Goal: Information Seeking & Learning: Learn about a topic

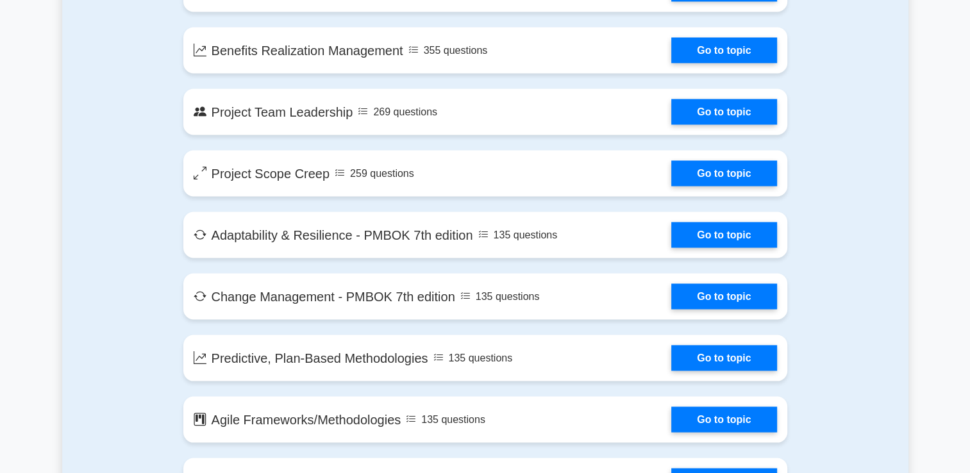
scroll to position [2619, 0]
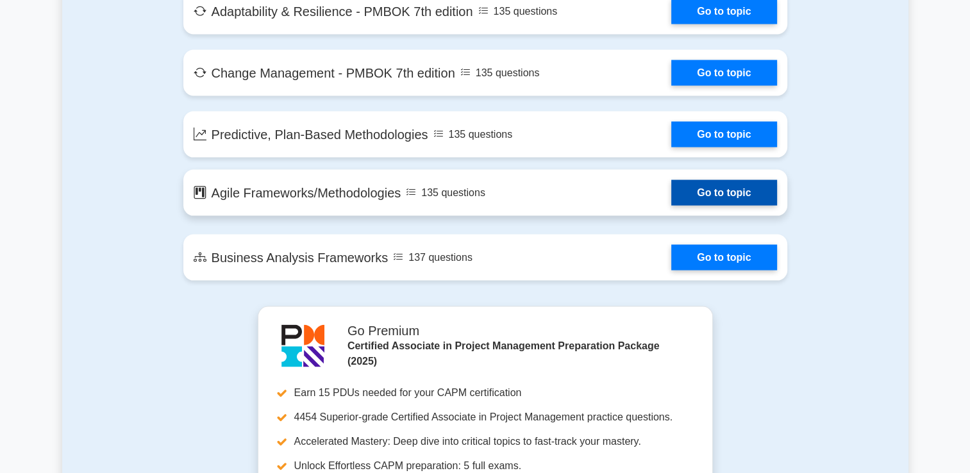
click at [703, 193] on link "Go to topic" at bounding box center [724, 193] width 105 height 26
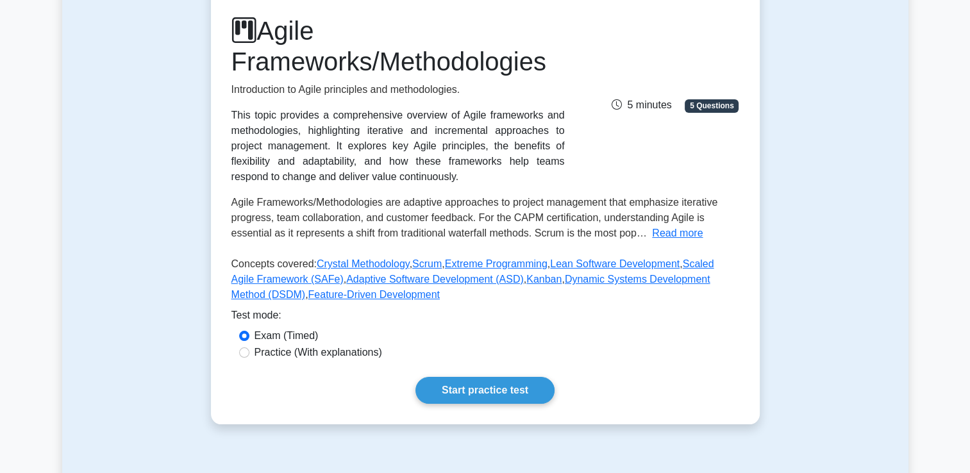
scroll to position [167, 0]
click at [686, 238] on button "Read more" at bounding box center [677, 232] width 51 height 15
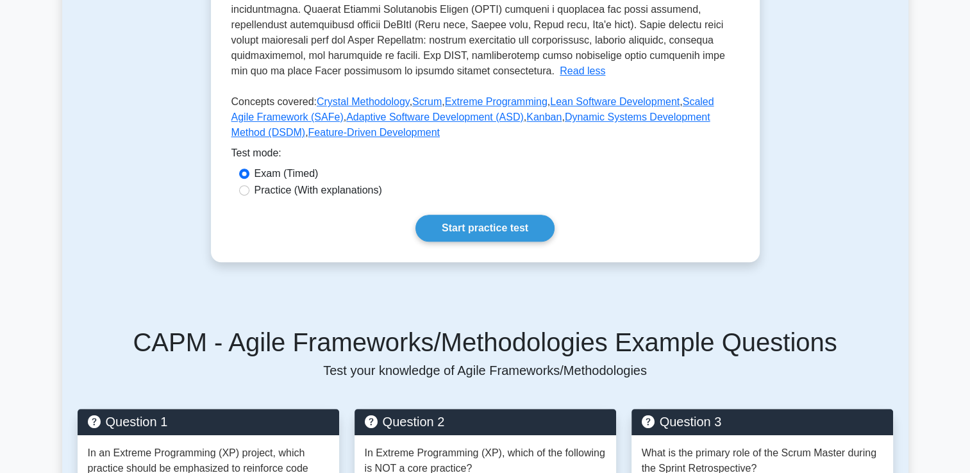
scroll to position [577, 0]
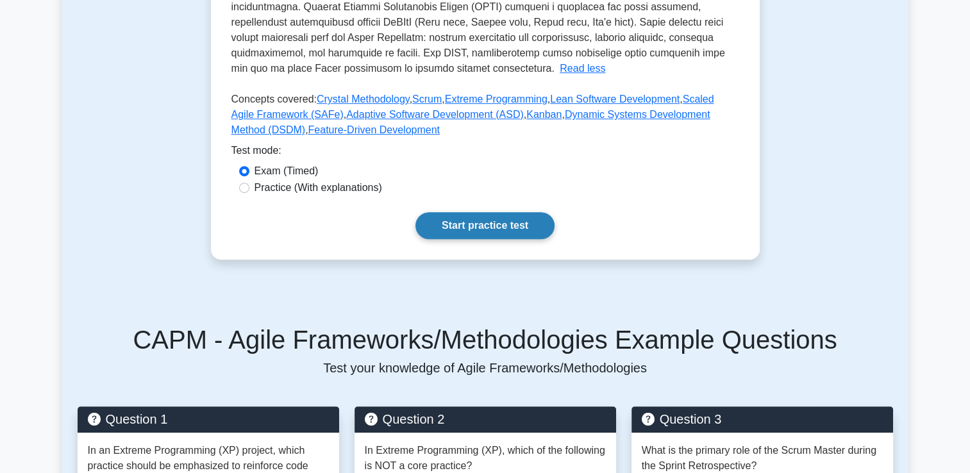
click at [500, 227] on link "Start practice test" at bounding box center [485, 225] width 139 height 27
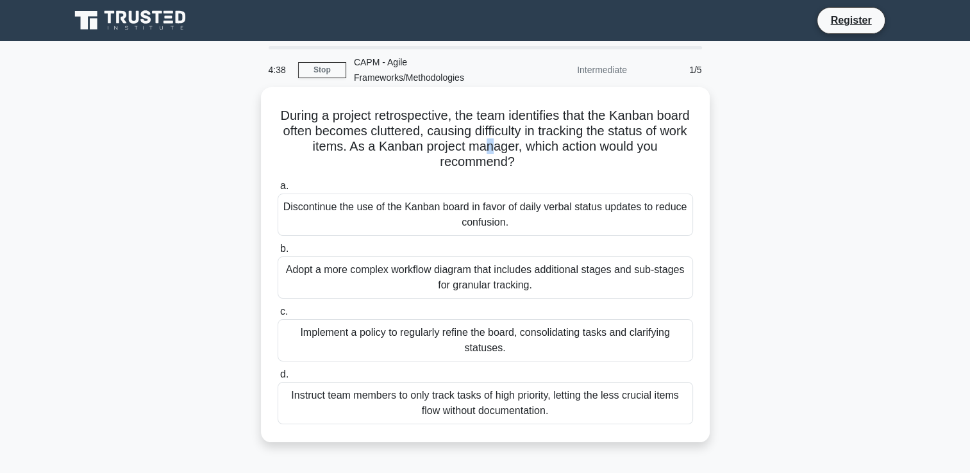
click at [512, 151] on h5 "During a project retrospective, the team identifies that the Kanban board often…" at bounding box center [485, 139] width 418 height 63
drag, startPoint x: 512, startPoint y: 151, endPoint x: 523, endPoint y: 160, distance: 14.1
click at [523, 160] on icon ".spinner_0XTQ{transform-origin:center;animation:spinner_y6GP .75s linear infini…" at bounding box center [522, 162] width 15 height 15
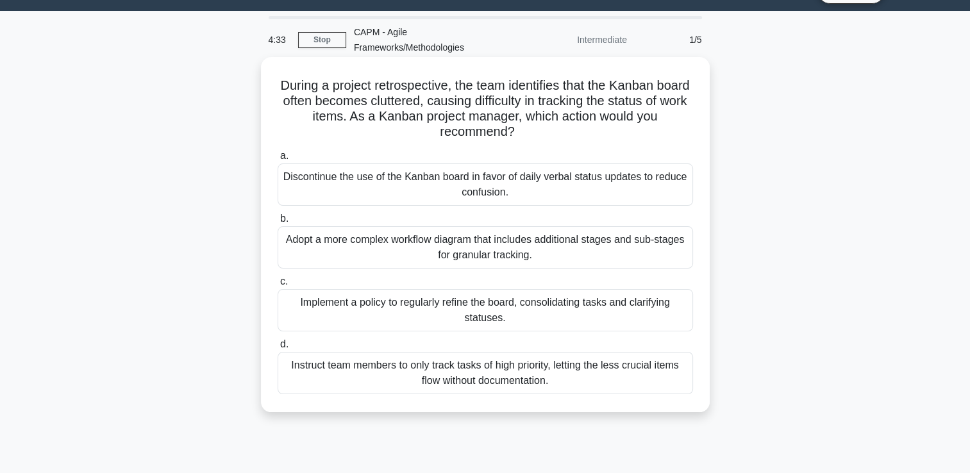
scroll to position [31, 0]
drag, startPoint x: 524, startPoint y: 137, endPoint x: 291, endPoint y: 91, distance: 237.4
click at [291, 91] on h5 "During a project retrospective, the team identifies that the Kanban board often…" at bounding box center [485, 108] width 418 height 63
copy h5 "During a project retrospective, the team identifies that the Kanban board often…"
click at [594, 373] on div "Instruct team members to only track tasks of high priority, letting the less cr…" at bounding box center [486, 372] width 416 height 42
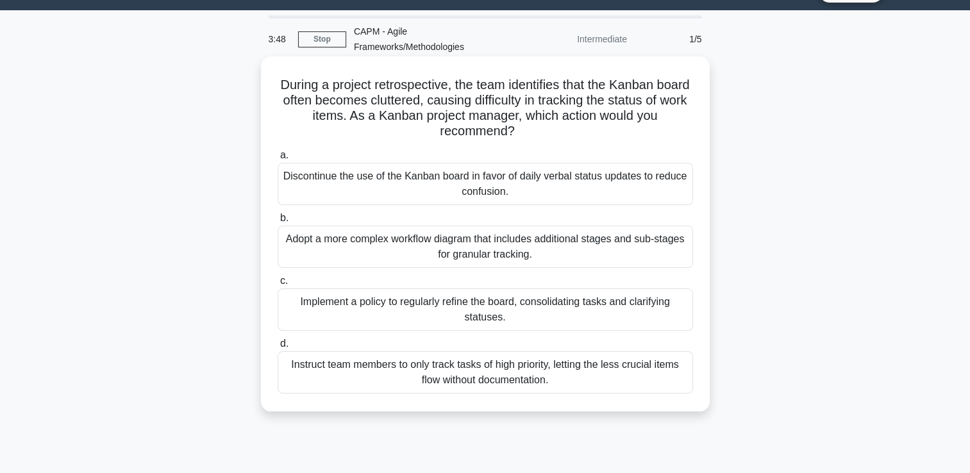
click at [278, 348] on input "d. Instruct team members to only track tasks of high priority, letting the less…" at bounding box center [278, 344] width 0 height 8
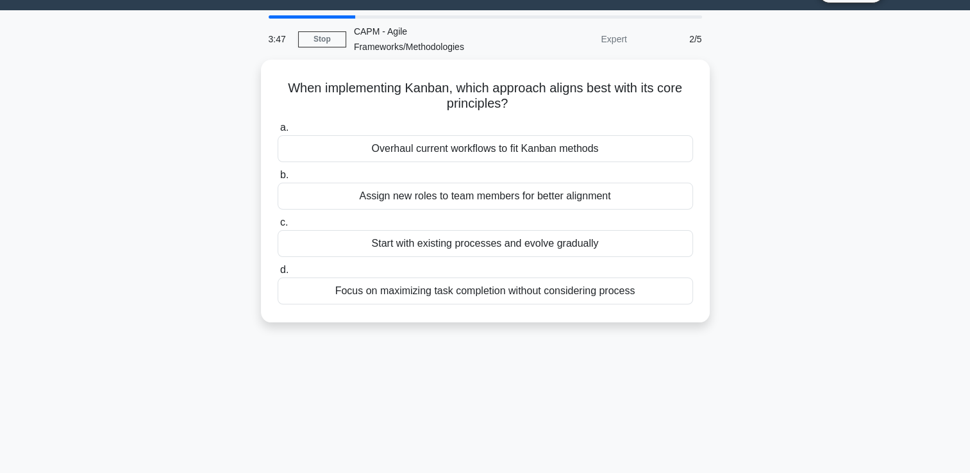
scroll to position [0, 0]
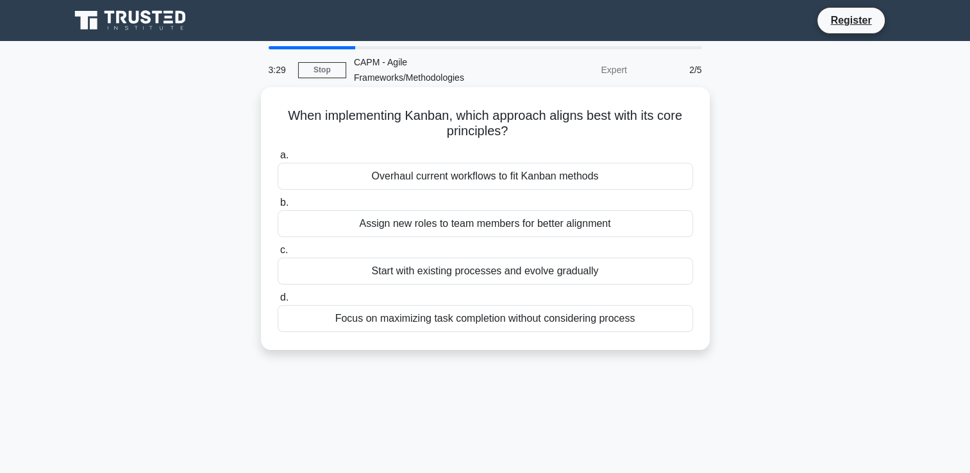
click at [462, 230] on div "Assign new roles to team members for better alignment" at bounding box center [486, 223] width 416 height 27
click at [278, 207] on input "b. Assign new roles to team members for better alignment" at bounding box center [278, 203] width 0 height 8
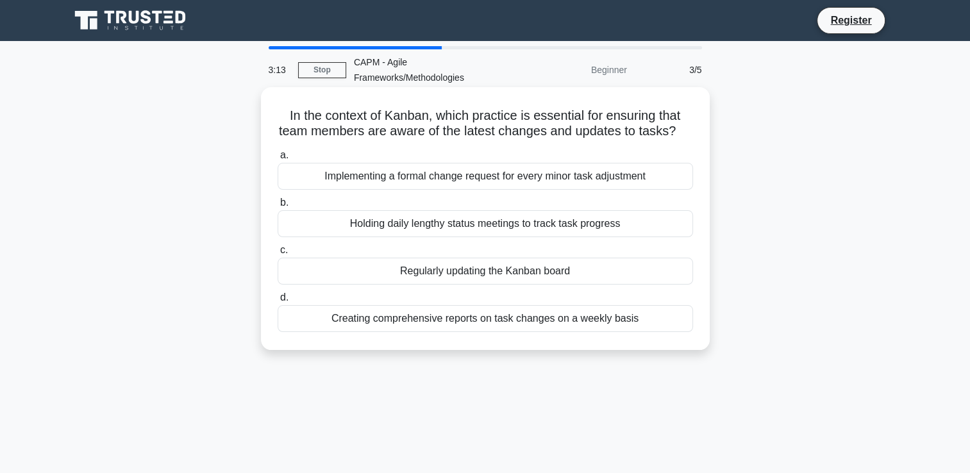
click at [490, 329] on div "Creating comprehensive reports on task changes on a weekly basis" at bounding box center [486, 318] width 416 height 27
click at [278, 302] on input "d. Creating comprehensive reports on task changes on a weekly basis" at bounding box center [278, 298] width 0 height 8
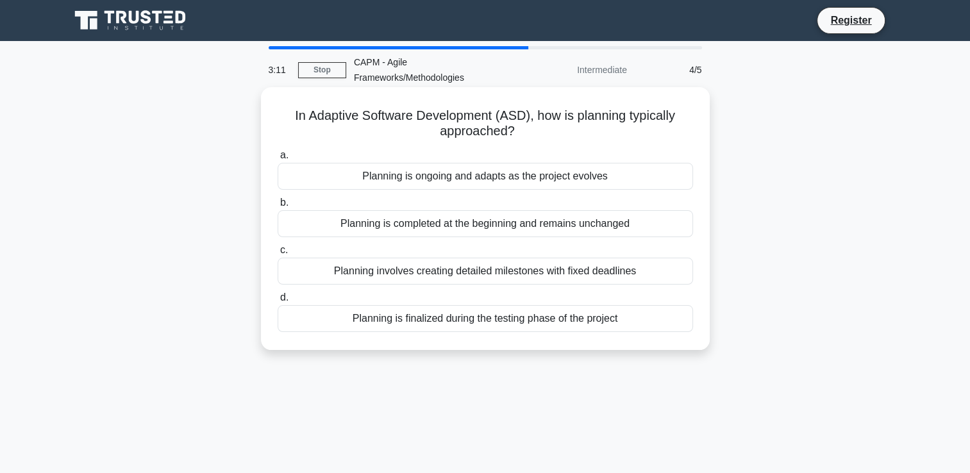
click at [444, 214] on div "Planning is completed at the beginning and remains unchanged" at bounding box center [486, 223] width 416 height 27
click at [278, 207] on input "b. Planning is completed at the beginning and remains unchanged" at bounding box center [278, 203] width 0 height 8
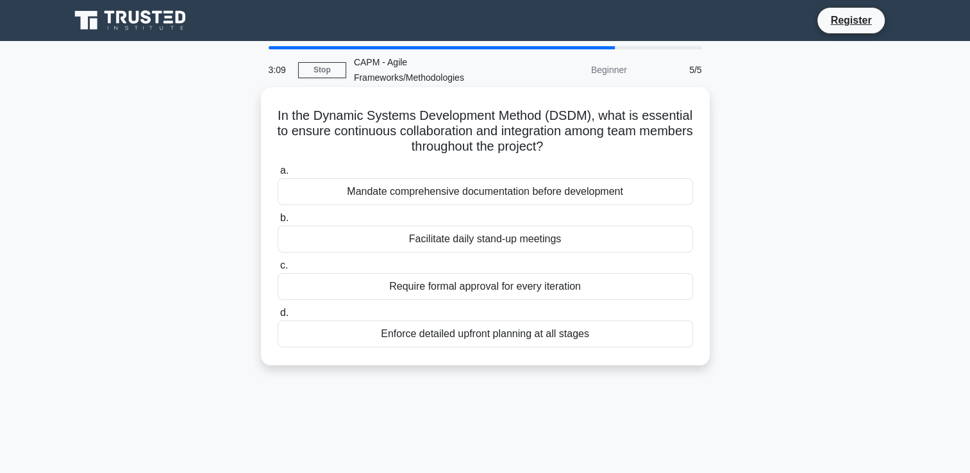
click at [463, 239] on div "Facilitate daily stand-up meetings" at bounding box center [486, 239] width 416 height 27
click at [278, 223] on input "b. Facilitate daily stand-up meetings" at bounding box center [278, 218] width 0 height 8
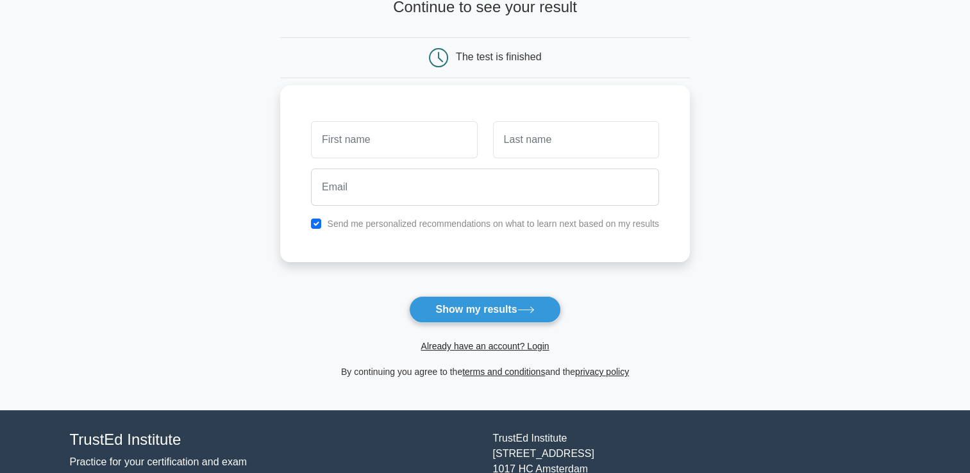
scroll to position [97, 0]
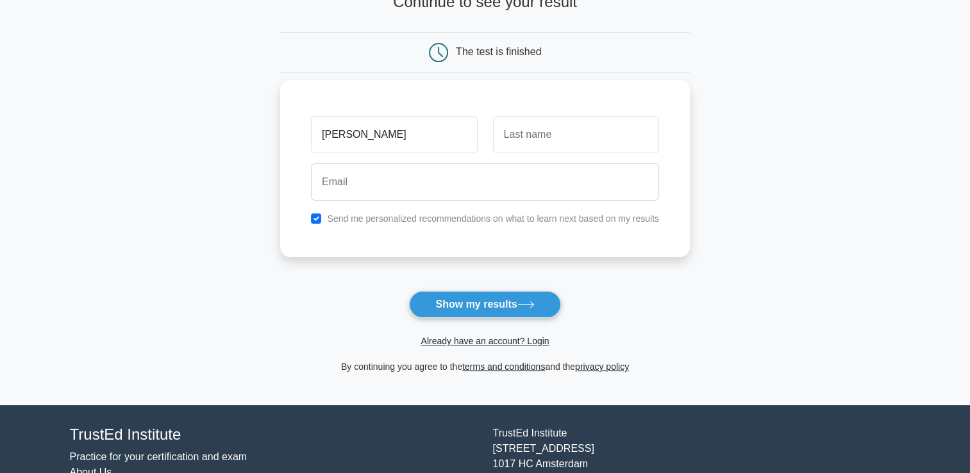
type input "Satenik"
click at [513, 132] on input "text" at bounding box center [576, 134] width 166 height 37
type input "Karapetyan"
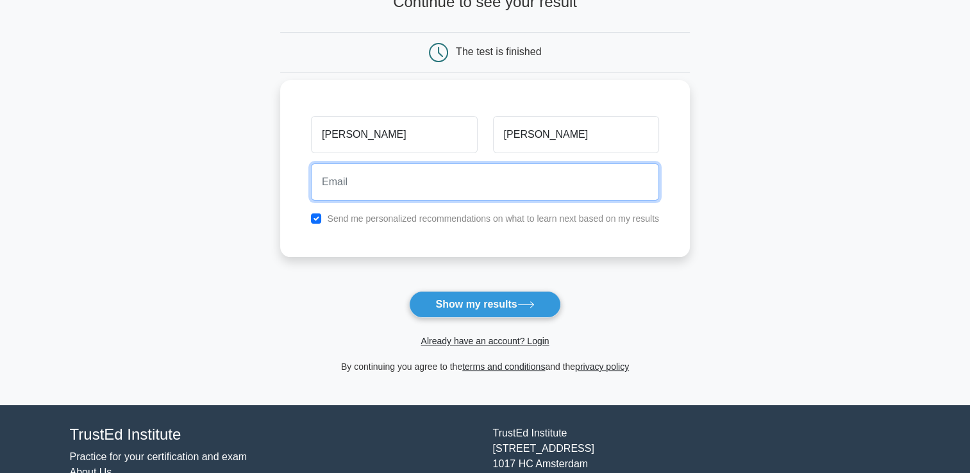
click at [515, 186] on input "email" at bounding box center [485, 182] width 348 height 37
type input "satenkarapetyan2003@gmail.com"
click at [409, 291] on button "Show my results" at bounding box center [484, 304] width 151 height 27
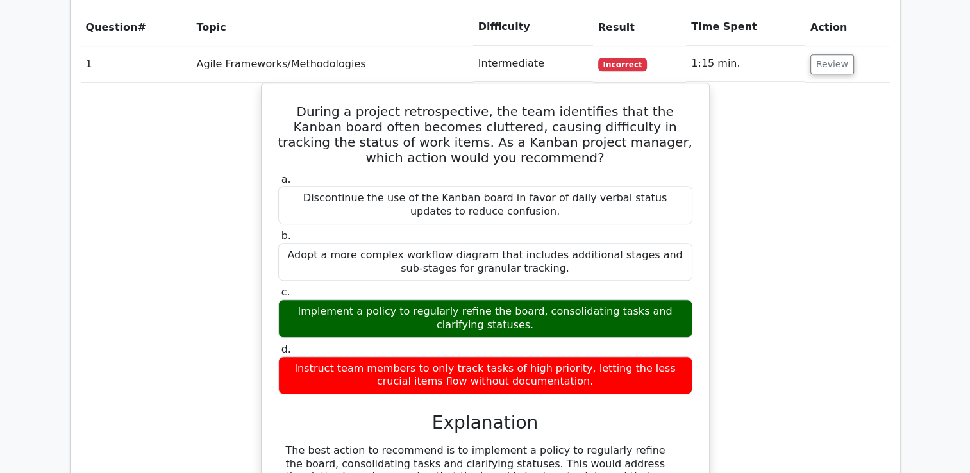
scroll to position [1006, 0]
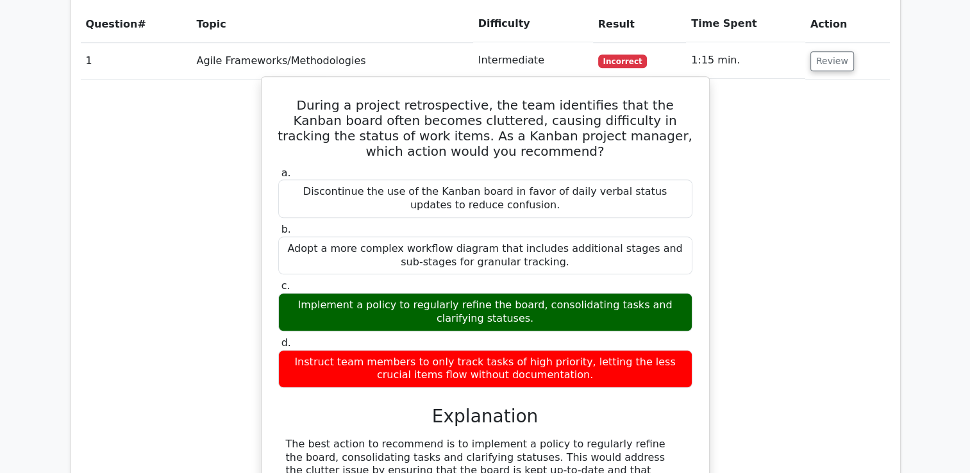
click at [387, 293] on div "Implement a policy to regularly refine the board, consolidating tasks and clari…" at bounding box center [485, 312] width 414 height 38
copy div "Implement a policy to regularly refine the board, consolidating tasks and clari…"
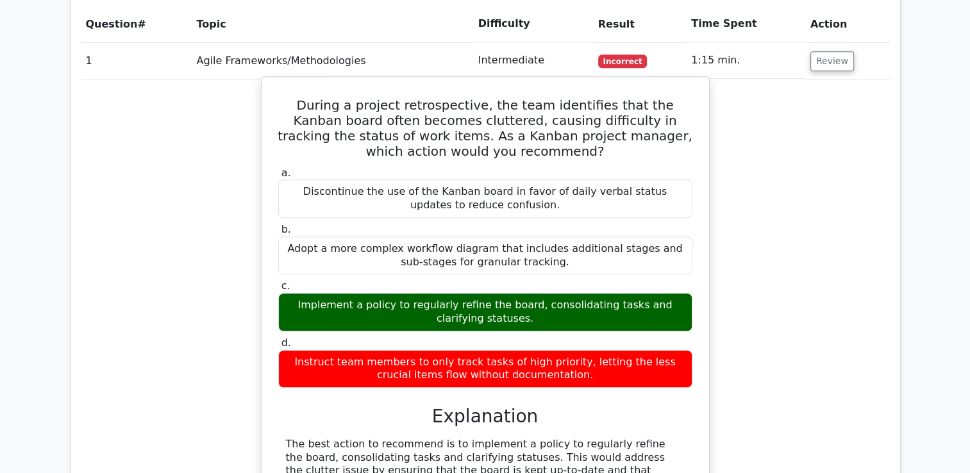
click at [513, 350] on div "Instruct team members to only track tasks of high priority, letting the less cr…" at bounding box center [485, 369] width 414 height 38
copy div "Instruct team members to only track tasks of high priority, letting the less cr…"
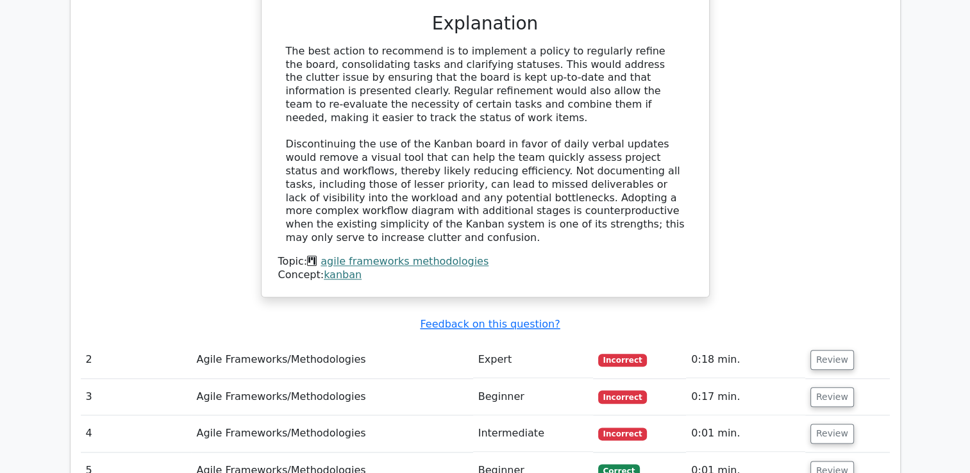
scroll to position [1401, 0]
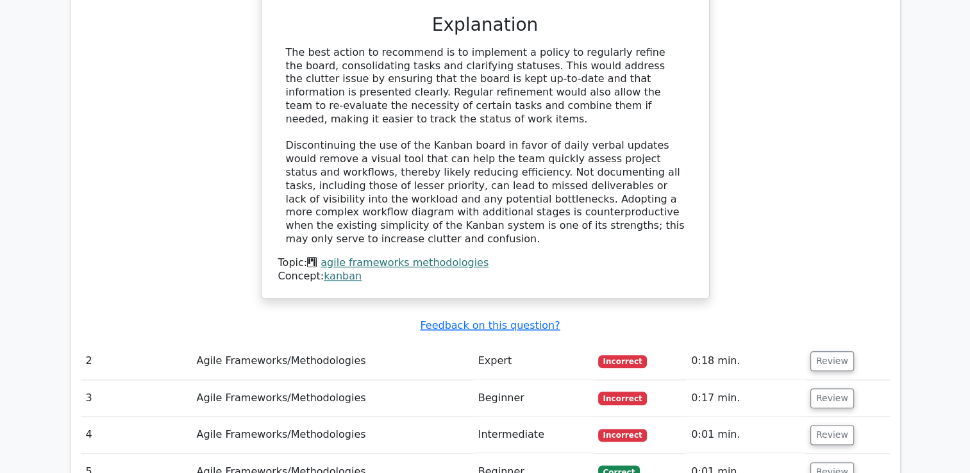
click at [710, 343] on td "0:18 min." at bounding box center [745, 361] width 119 height 37
click at [816, 351] on button "Review" at bounding box center [833, 361] width 44 height 20
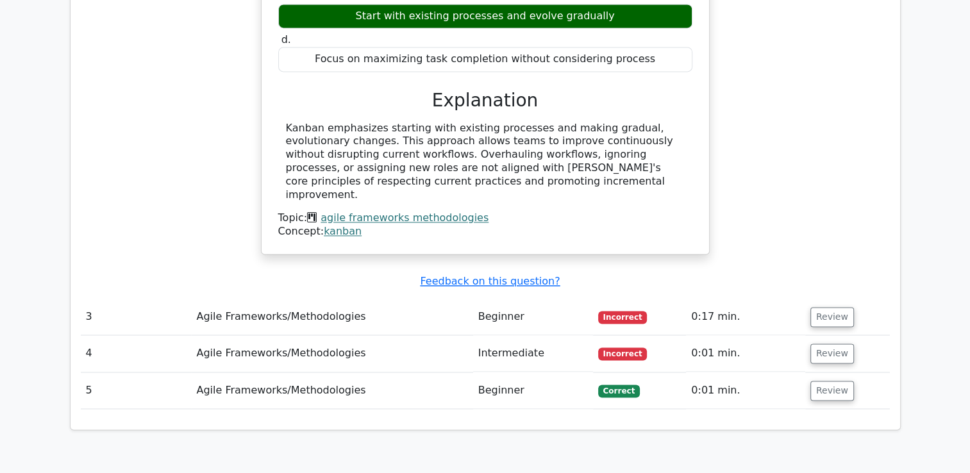
scroll to position [1937, 0]
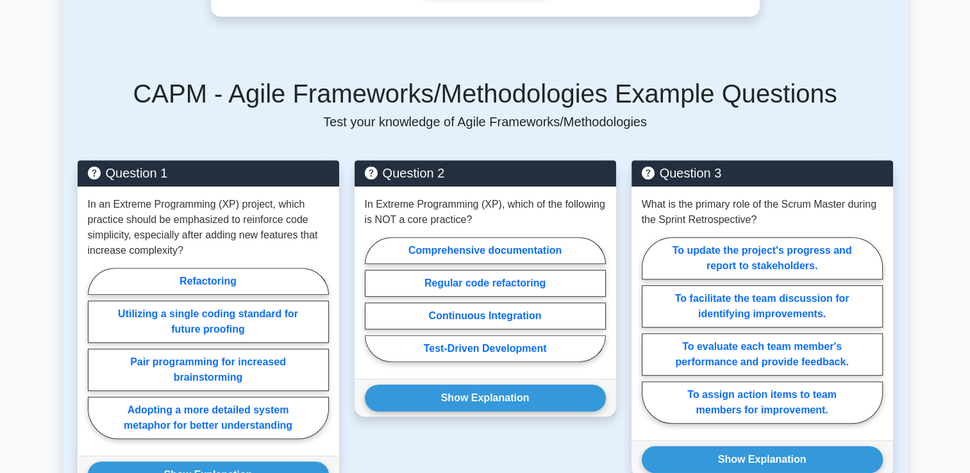
scroll to position [590, 0]
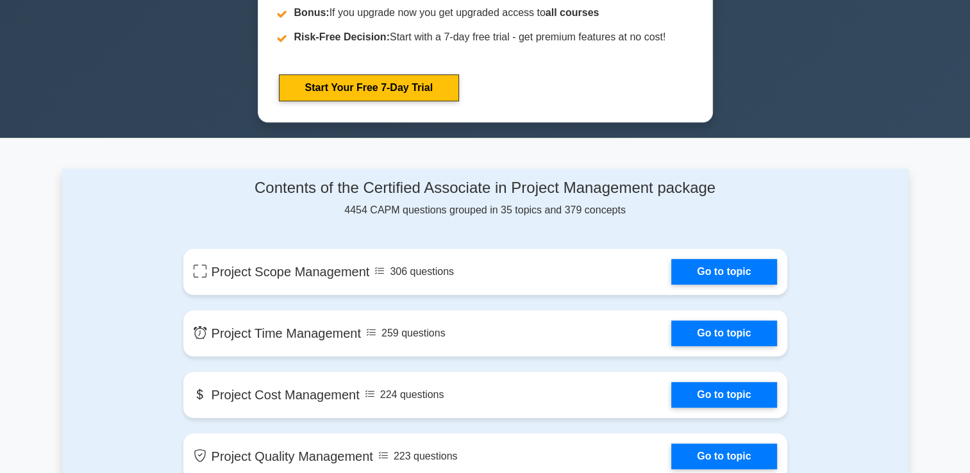
scroll to position [709, 0]
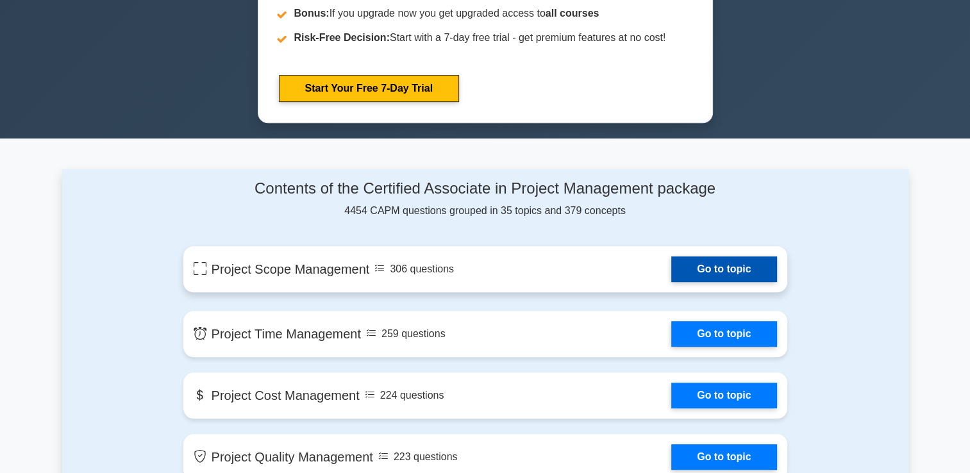
click at [672, 278] on link "Go to topic" at bounding box center [724, 270] width 105 height 26
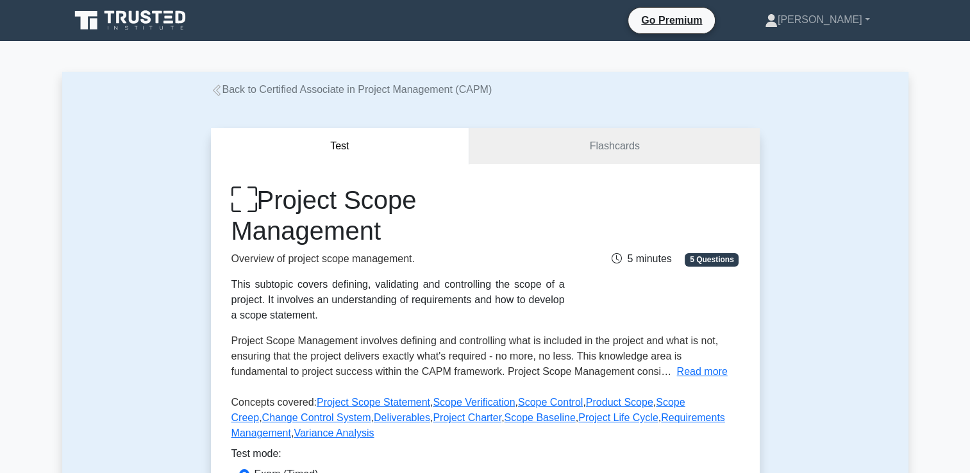
scroll to position [266, 0]
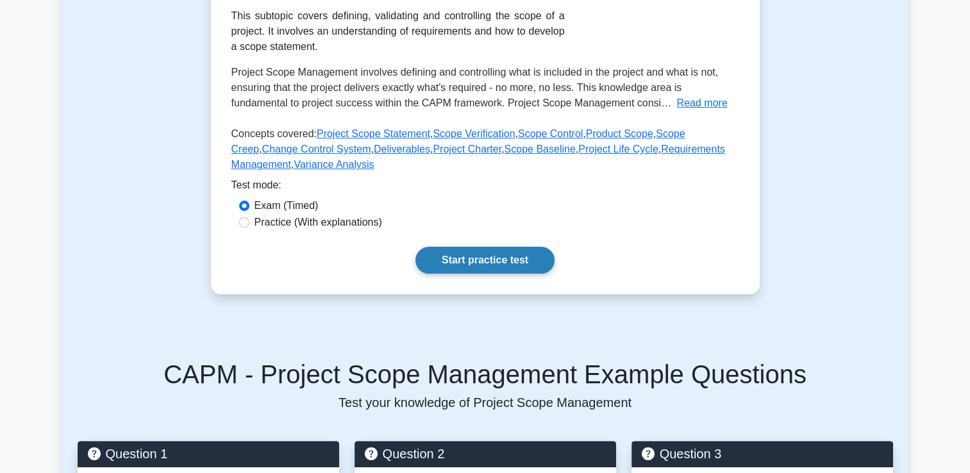
click at [471, 257] on link "Start practice test" at bounding box center [485, 260] width 139 height 27
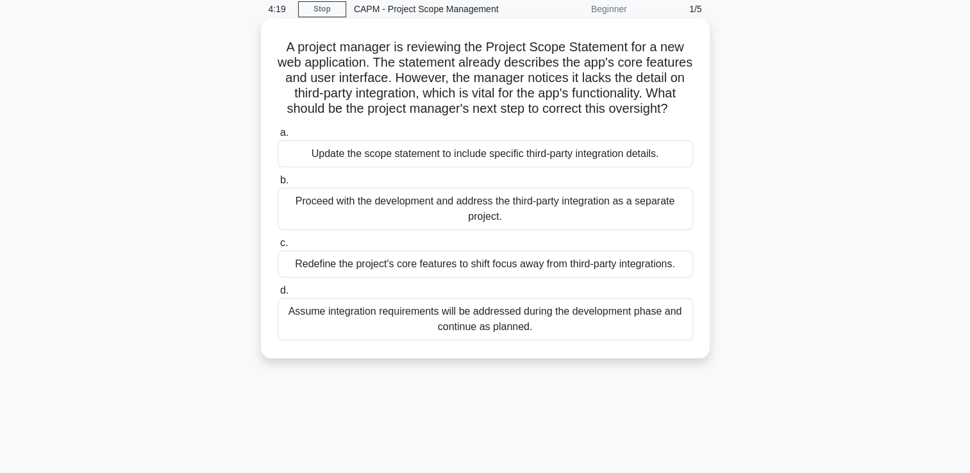
scroll to position [54, 0]
click at [461, 222] on div "Proceed with the development and address the third-party integration as a separ…" at bounding box center [486, 208] width 416 height 42
click at [278, 184] on input "b. Proceed with the development and address the third-party integration as a se…" at bounding box center [278, 180] width 0 height 8
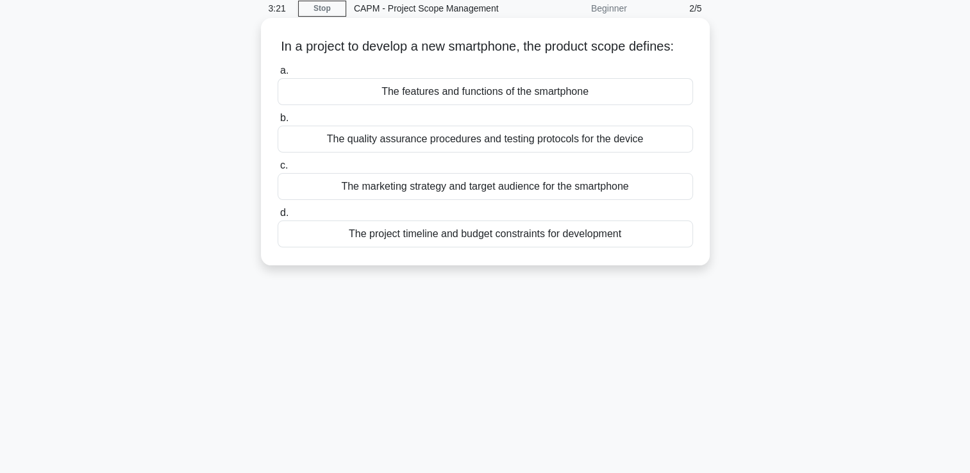
scroll to position [0, 0]
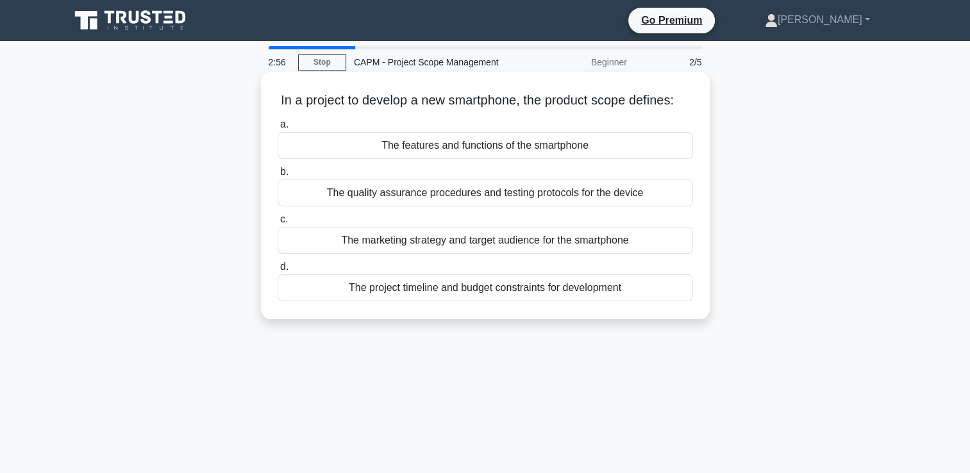
click at [432, 204] on div "The quality assurance procedures and testing protocols for the device" at bounding box center [486, 193] width 416 height 27
click at [278, 176] on input "b. The quality assurance procedures and testing protocols for the device" at bounding box center [278, 172] width 0 height 8
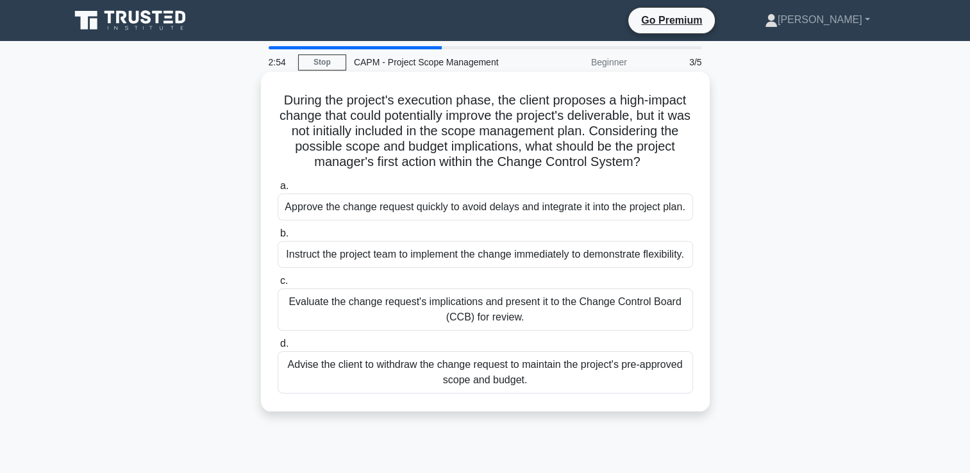
click at [434, 202] on div "Approve the change request quickly to avoid delays and integrate it into the pr…" at bounding box center [486, 207] width 416 height 27
click at [278, 190] on input "a. Approve the change request quickly to avoid delays and integrate it into the…" at bounding box center [278, 186] width 0 height 8
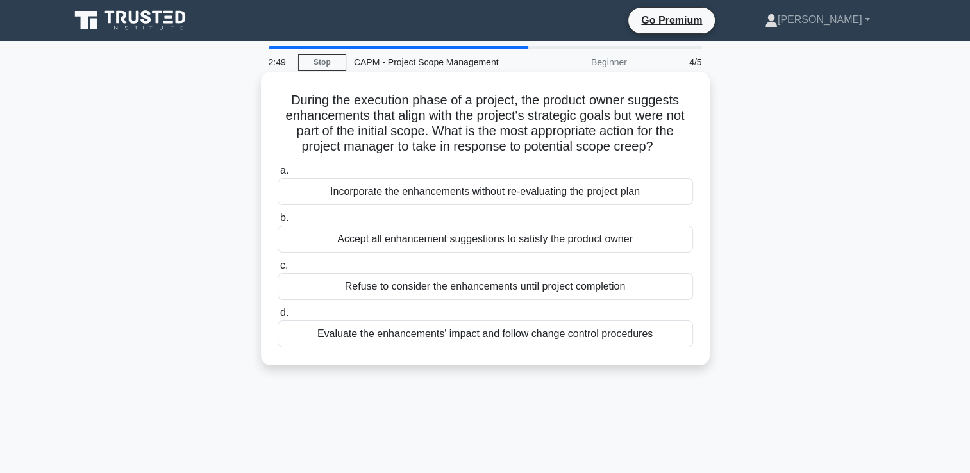
click at [471, 255] on div "a. Incorporate the enhancements without re-evaluating the project plan b. Accep…" at bounding box center [485, 255] width 431 height 190
click at [467, 239] on div "Accept all enhancement suggestions to satisfy the product owner" at bounding box center [486, 239] width 416 height 27
click at [278, 223] on input "b. Accept all enhancement suggestions to satisfy the product owner" at bounding box center [278, 218] width 0 height 8
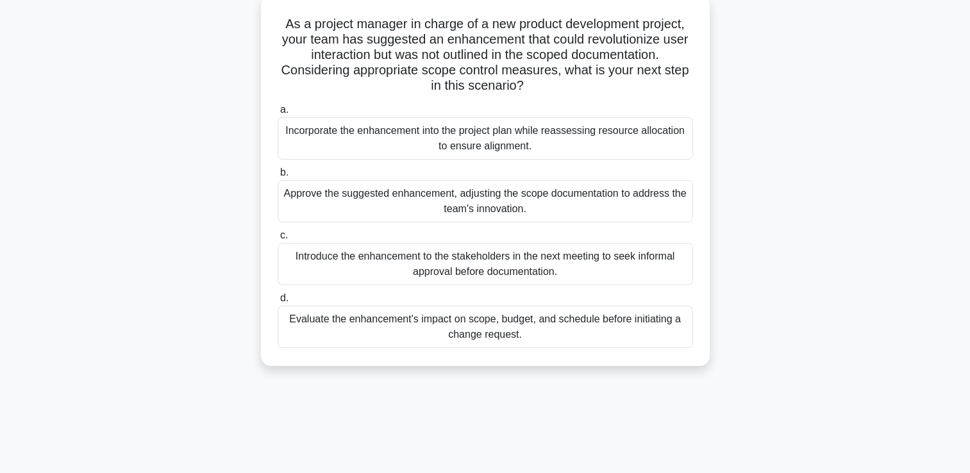
scroll to position [76, 0]
click at [507, 218] on div "Approve the suggested enhancement, adjusting the scope documentation to address…" at bounding box center [486, 202] width 416 height 42
click at [278, 178] on input "b. Approve the suggested enhancement, adjusting the scope documentation to addr…" at bounding box center [278, 173] width 0 height 8
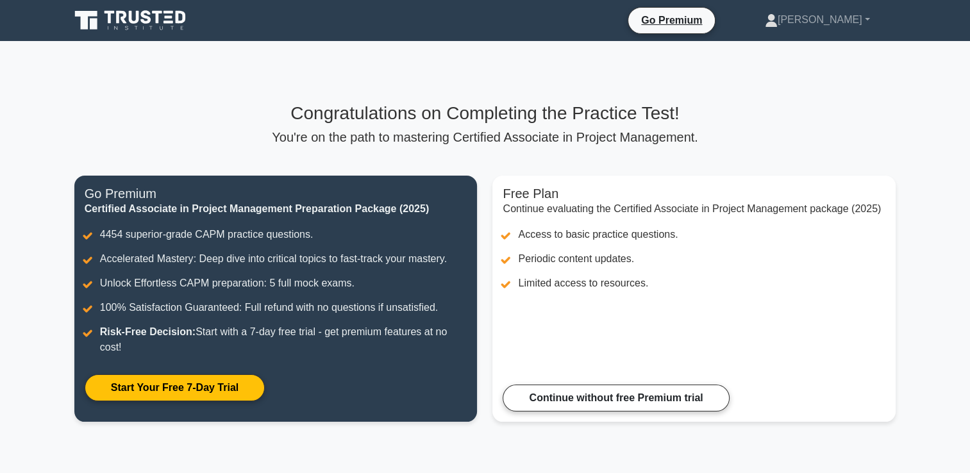
click at [507, 385] on link "Continue without free Premium trial" at bounding box center [616, 398] width 226 height 27
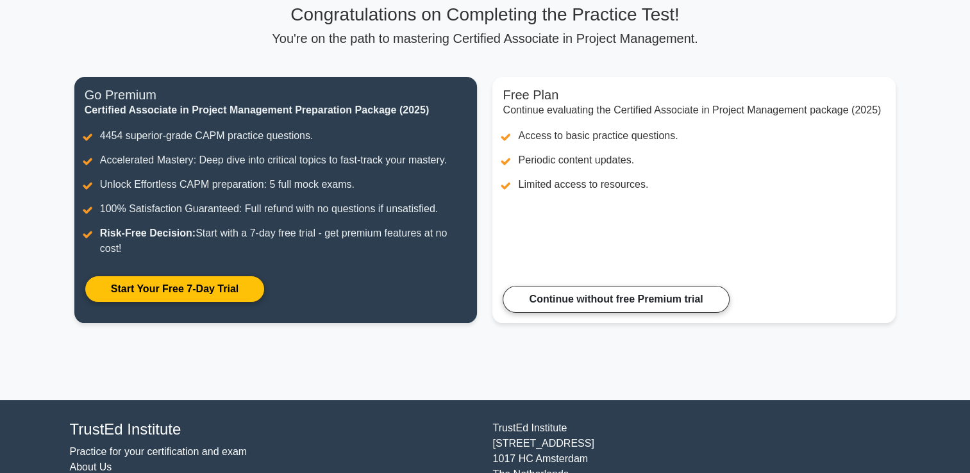
scroll to position [99, 0]
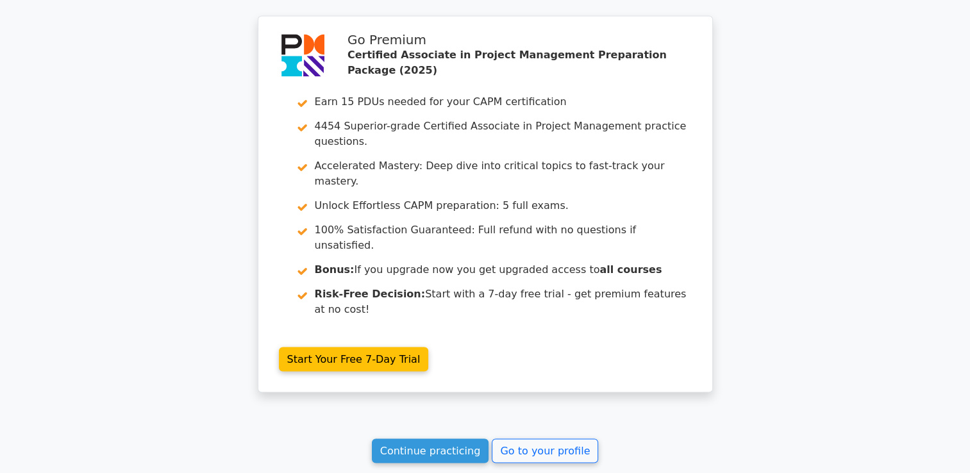
scroll to position [2111, 0]
click at [463, 438] on link "Continue practicing" at bounding box center [430, 450] width 117 height 24
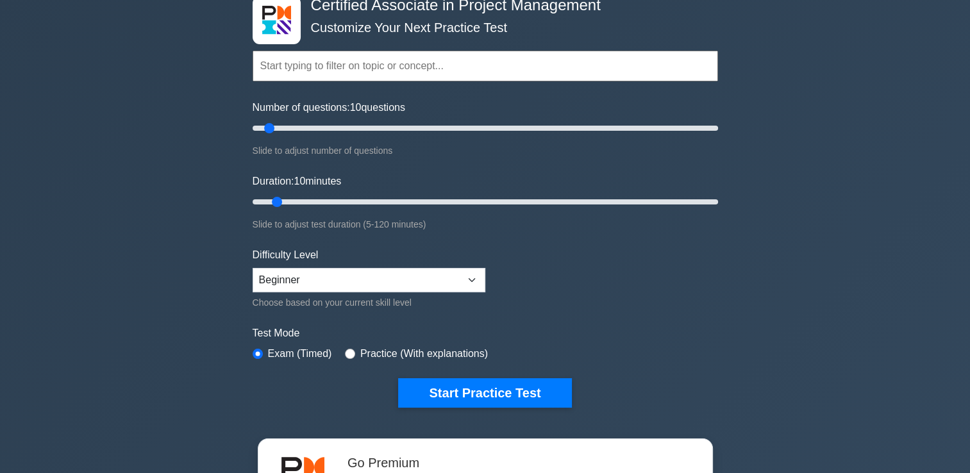
scroll to position [305, 0]
